Goal: Transaction & Acquisition: Purchase product/service

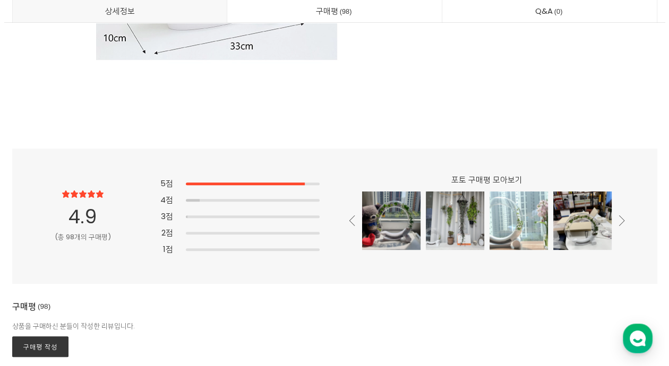
scroll to position [20129, 0]
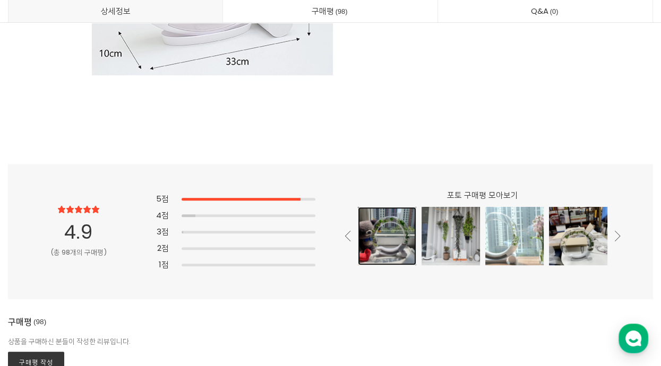
click at [385, 240] on div at bounding box center [387, 236] width 58 height 58
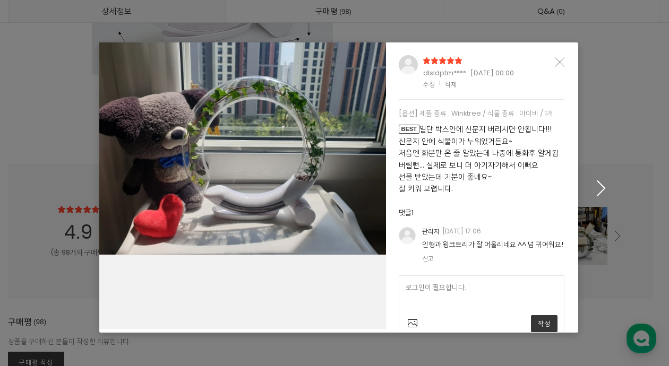
click at [595, 178] on button "button" at bounding box center [601, 188] width 49 height 66
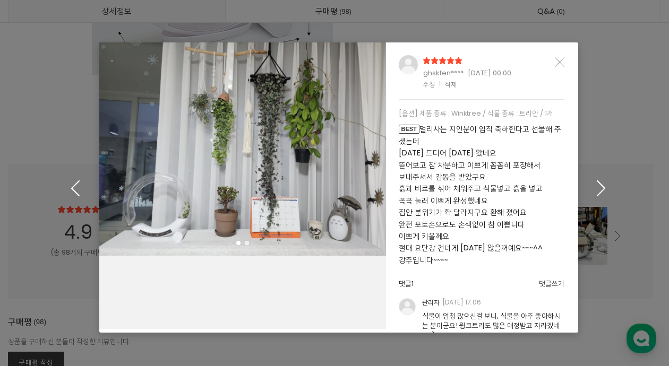
click at [595, 178] on button "button" at bounding box center [601, 188] width 49 height 66
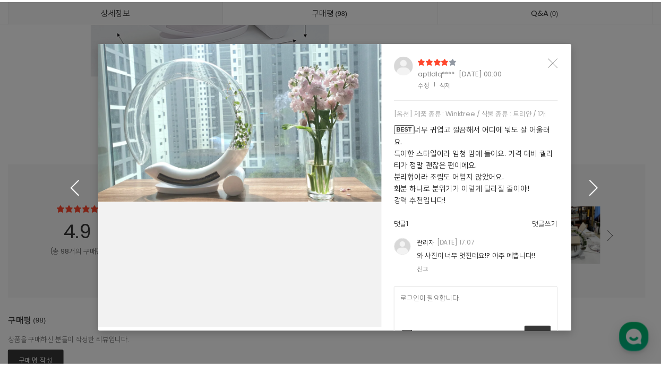
scroll to position [44, 0]
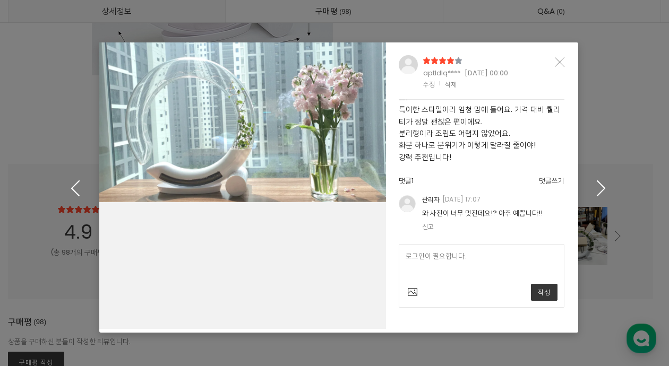
click at [601, 181] on icon "button" at bounding box center [601, 189] width 16 height 16
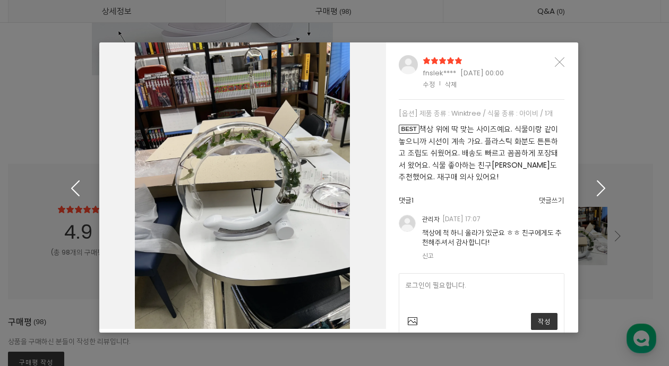
click at [601, 181] on icon "button" at bounding box center [601, 189] width 16 height 16
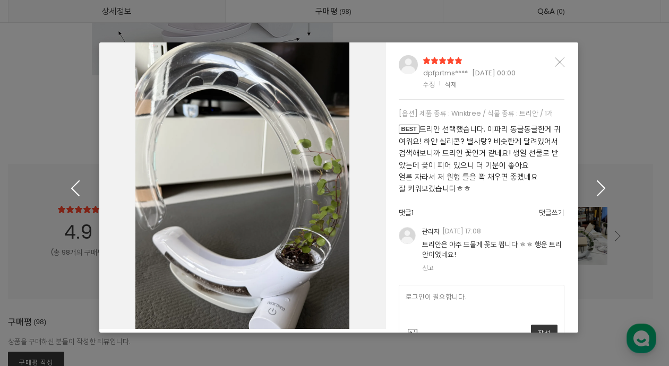
click at [601, 181] on icon "button" at bounding box center [601, 189] width 16 height 16
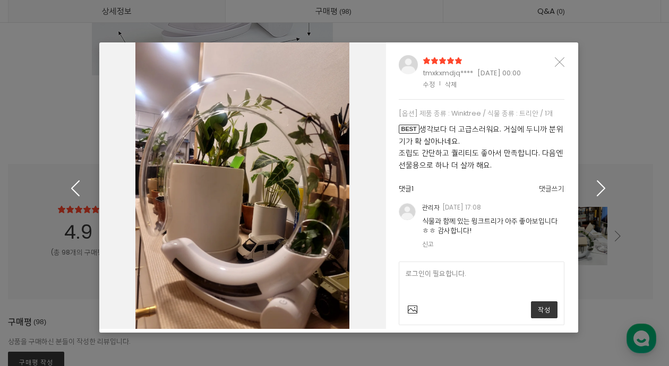
click at [601, 181] on icon "button" at bounding box center [601, 189] width 16 height 16
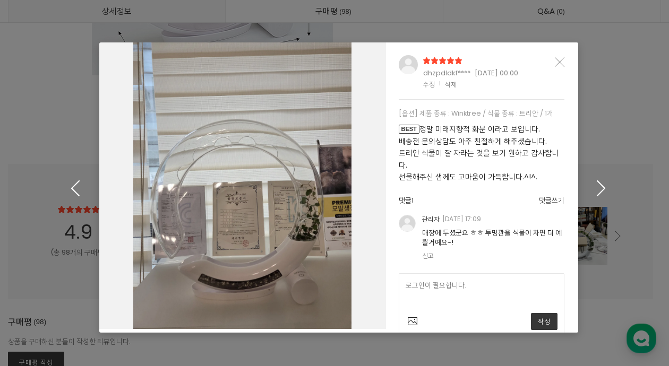
click at [601, 181] on icon "button" at bounding box center [601, 189] width 16 height 16
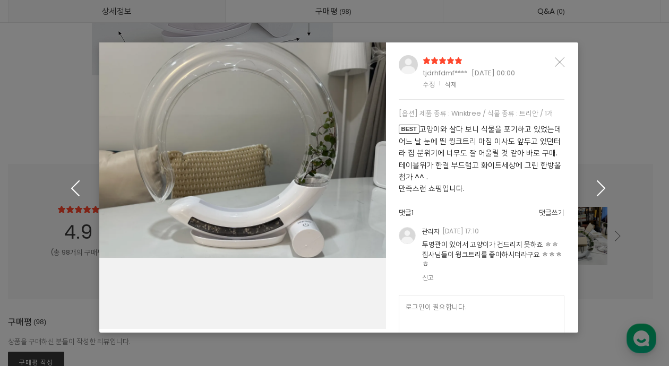
click at [601, 181] on icon "button" at bounding box center [601, 189] width 16 height 16
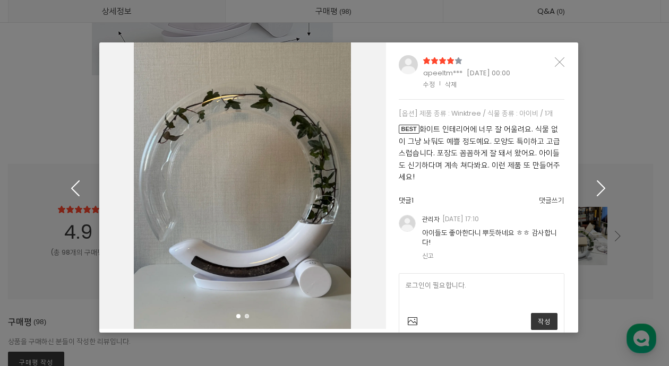
click at [601, 181] on icon "button" at bounding box center [601, 189] width 16 height 16
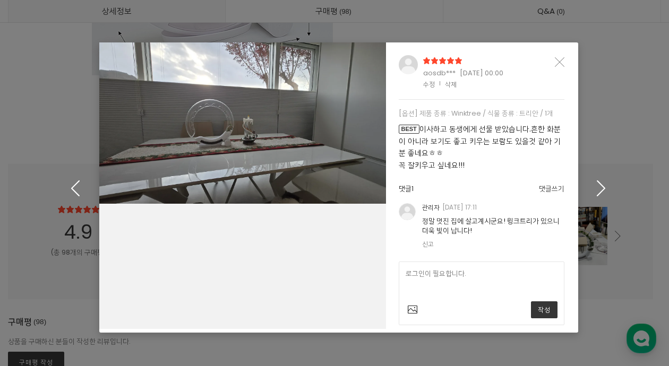
click at [601, 181] on icon "button" at bounding box center [601, 189] width 16 height 16
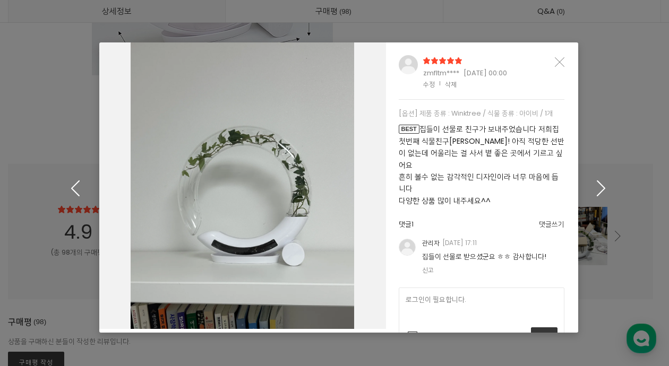
click at [601, 181] on icon "button" at bounding box center [601, 189] width 16 height 16
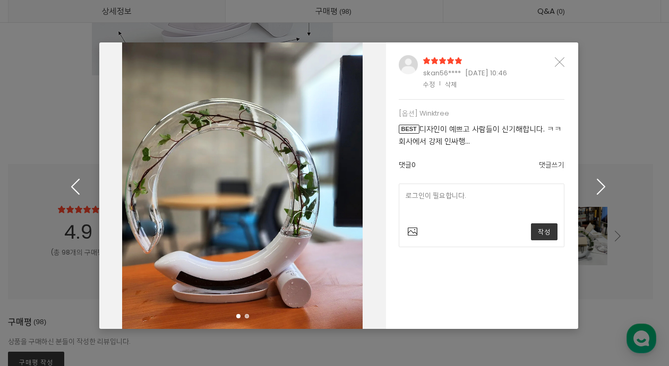
click at [601, 180] on icon "button" at bounding box center [601, 186] width 16 height 16
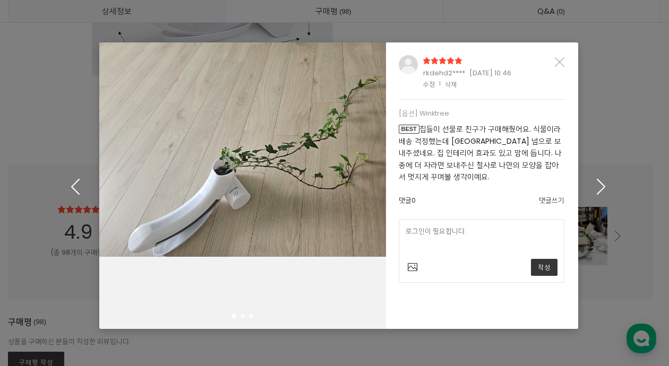
click at [601, 180] on icon "button" at bounding box center [601, 186] width 16 height 16
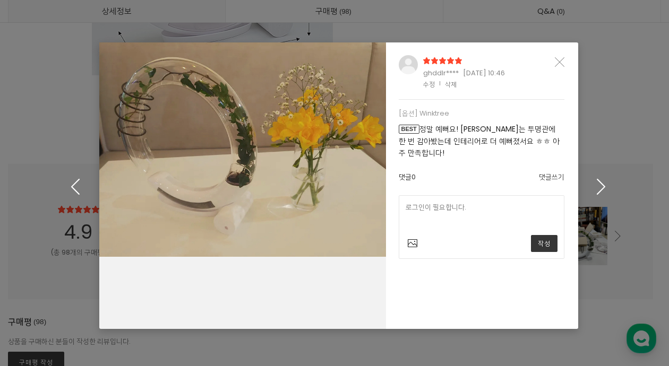
click at [601, 180] on icon "button" at bounding box center [601, 186] width 16 height 16
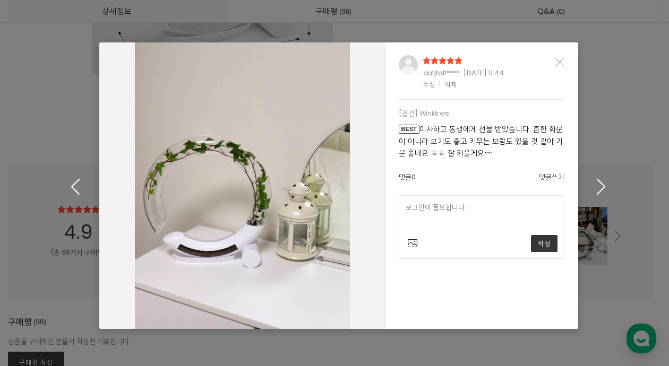
click at [601, 180] on icon "button" at bounding box center [601, 186] width 16 height 16
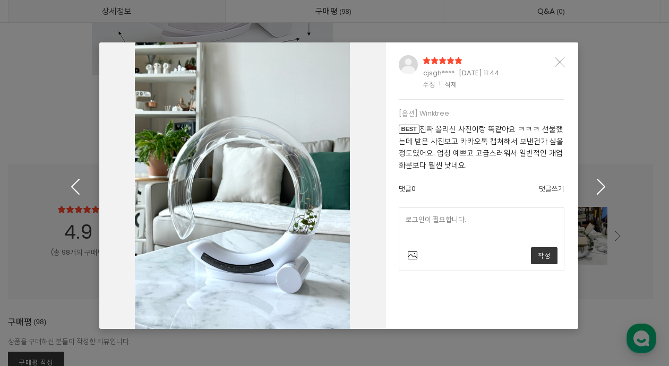
click at [601, 180] on icon "button" at bounding box center [601, 186] width 16 height 16
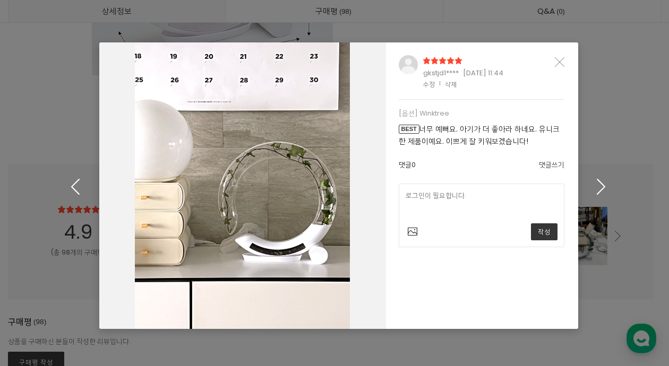
click at [601, 180] on icon "button" at bounding box center [601, 186] width 16 height 16
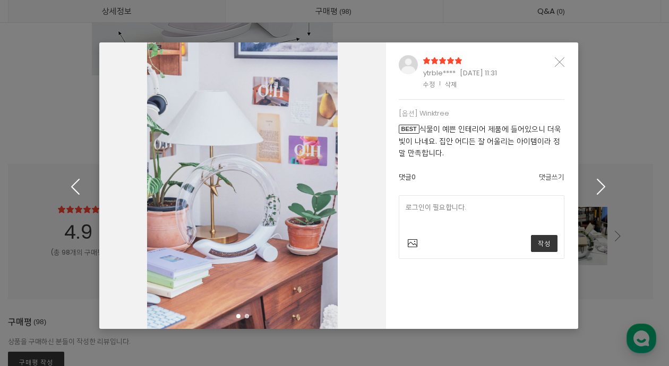
click at [601, 180] on icon "button" at bounding box center [601, 186] width 16 height 16
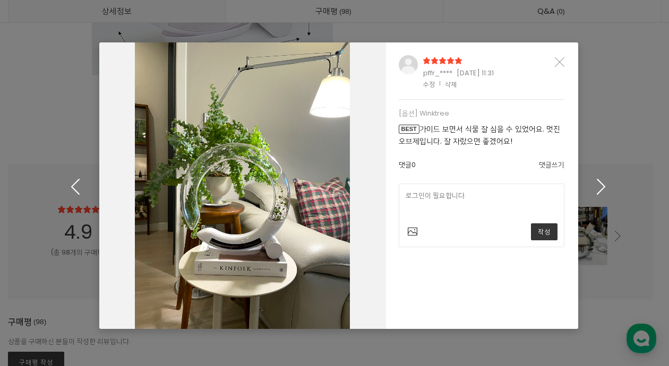
click at [601, 180] on icon "button" at bounding box center [601, 186] width 16 height 16
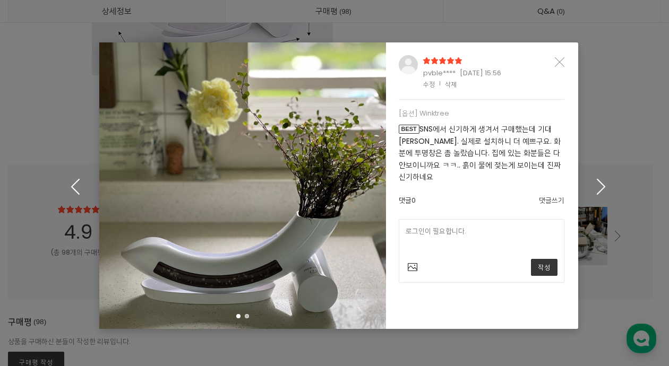
click at [601, 180] on icon "button" at bounding box center [601, 186] width 16 height 16
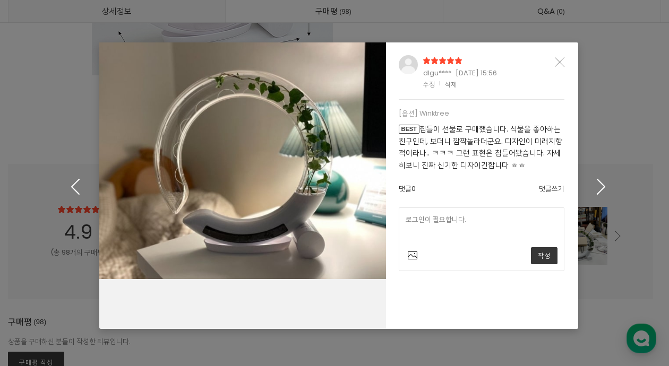
click at [601, 180] on icon "button" at bounding box center [601, 186] width 16 height 16
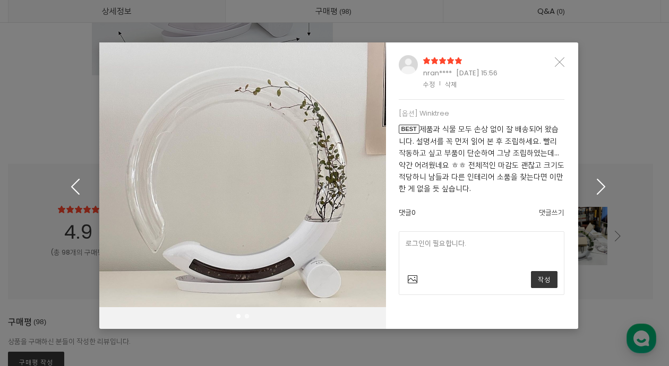
click at [601, 180] on icon "button" at bounding box center [601, 186] width 16 height 16
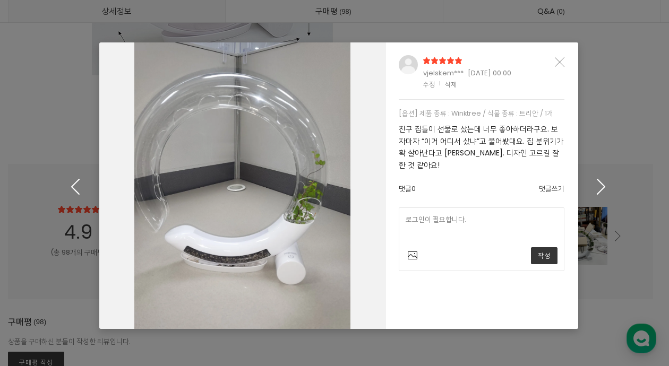
click at [601, 180] on icon "button" at bounding box center [601, 186] width 16 height 16
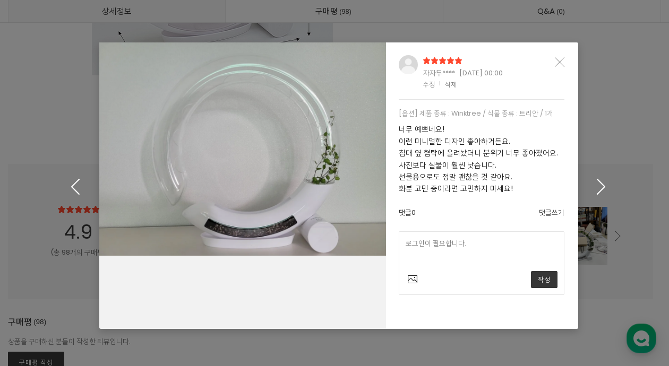
click at [601, 180] on icon "button" at bounding box center [601, 186] width 16 height 16
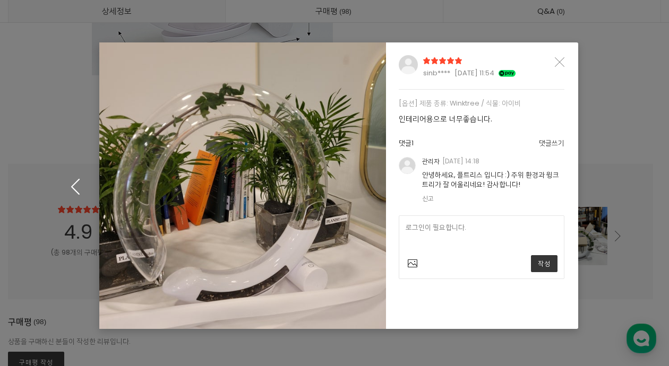
click at [601, 180] on div "sinb**** [DATE] 11:54 [옵션] 제품 종류: Winktree / 식물: 아이비 인테리어용으로 너무좋습니다. 댓글 1 댓글쓰기 …" at bounding box center [334, 183] width 669 height 366
